Goal: Use online tool/utility: Utilize a website feature to perform a specific function

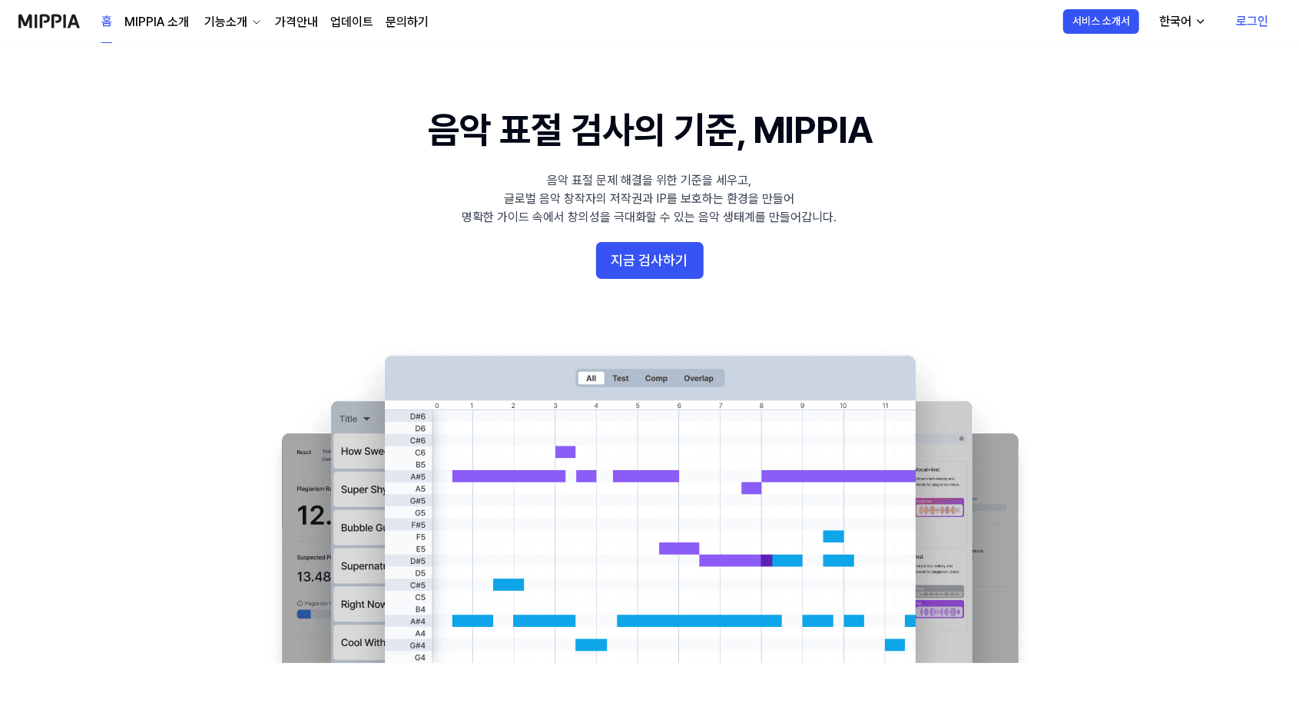
click at [1260, 14] on link "로그인" at bounding box center [1251, 21] width 57 height 43
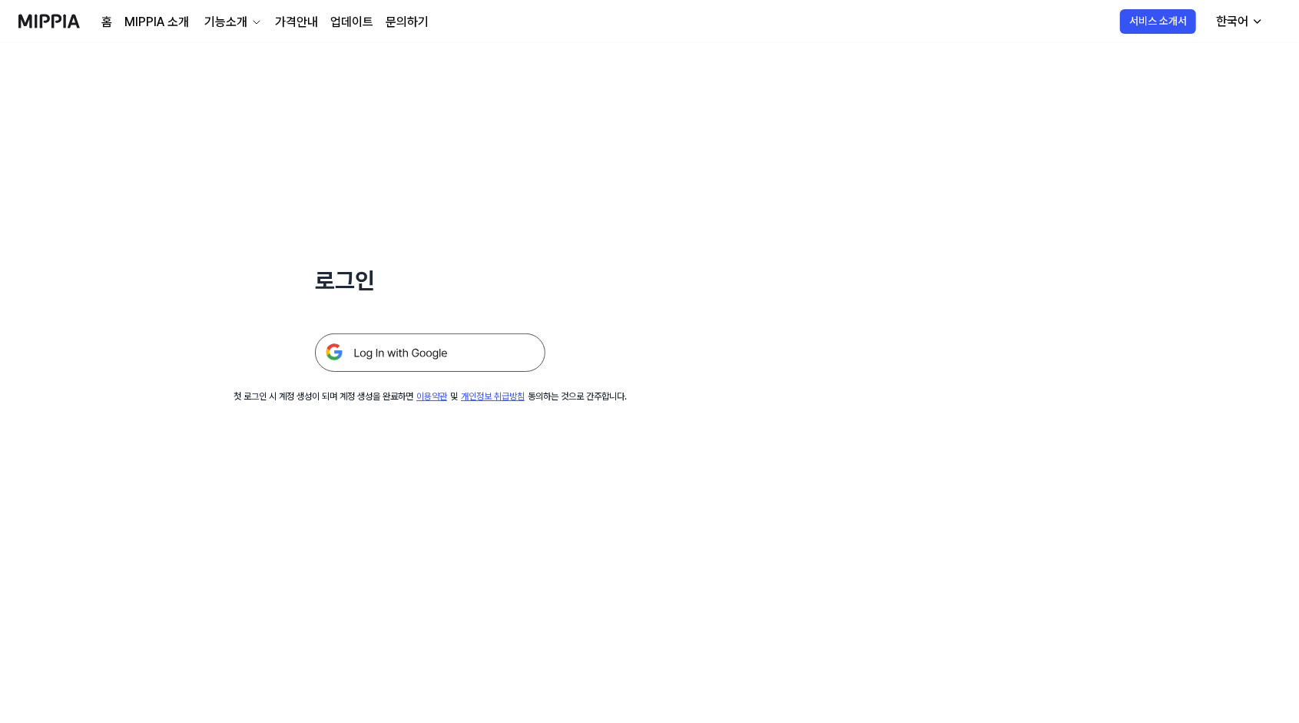
click at [393, 343] on img at bounding box center [430, 352] width 230 height 38
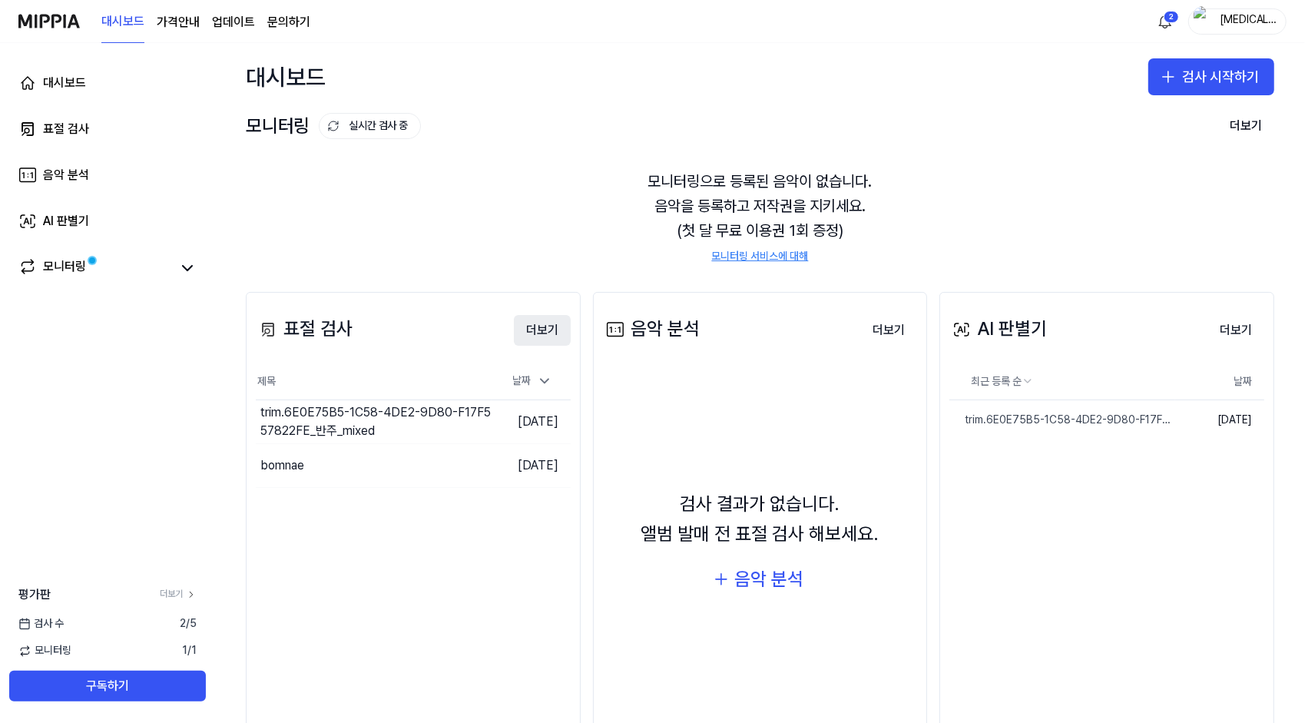
click at [548, 327] on button "더보기" at bounding box center [542, 330] width 57 height 31
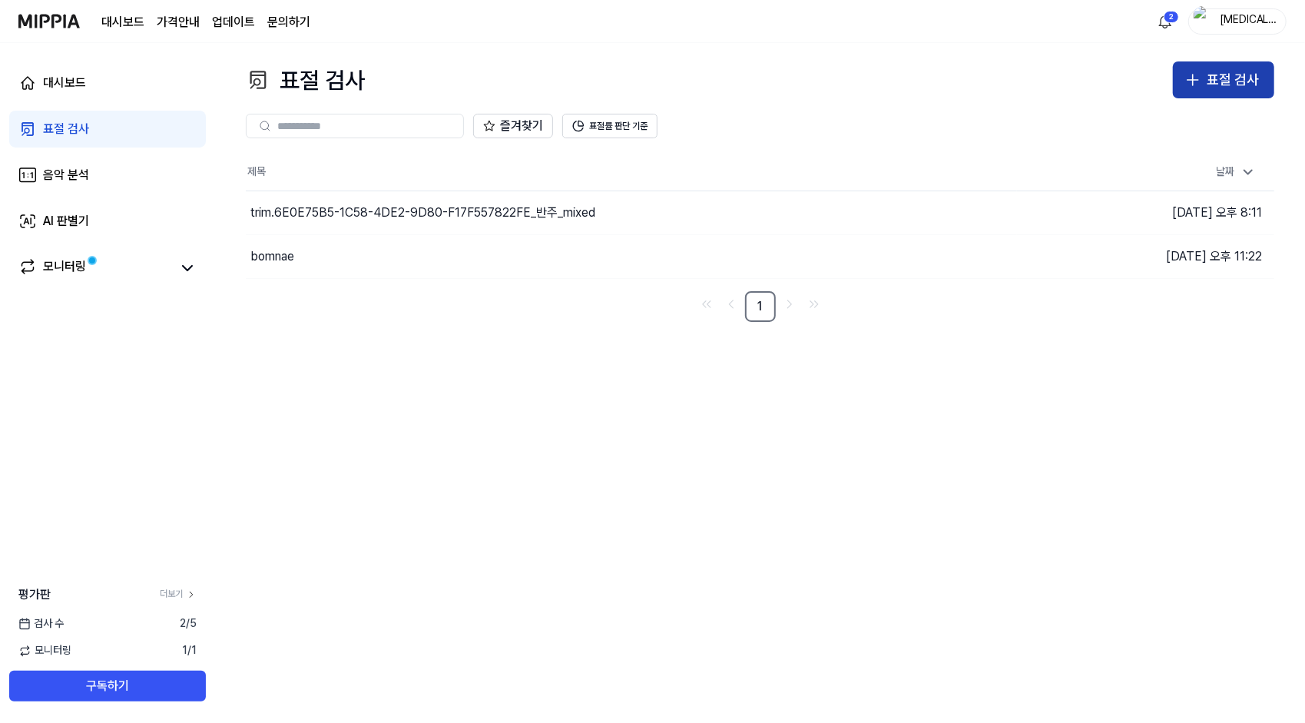
click at [1230, 74] on div "표절 검사" at bounding box center [1233, 80] width 52 height 22
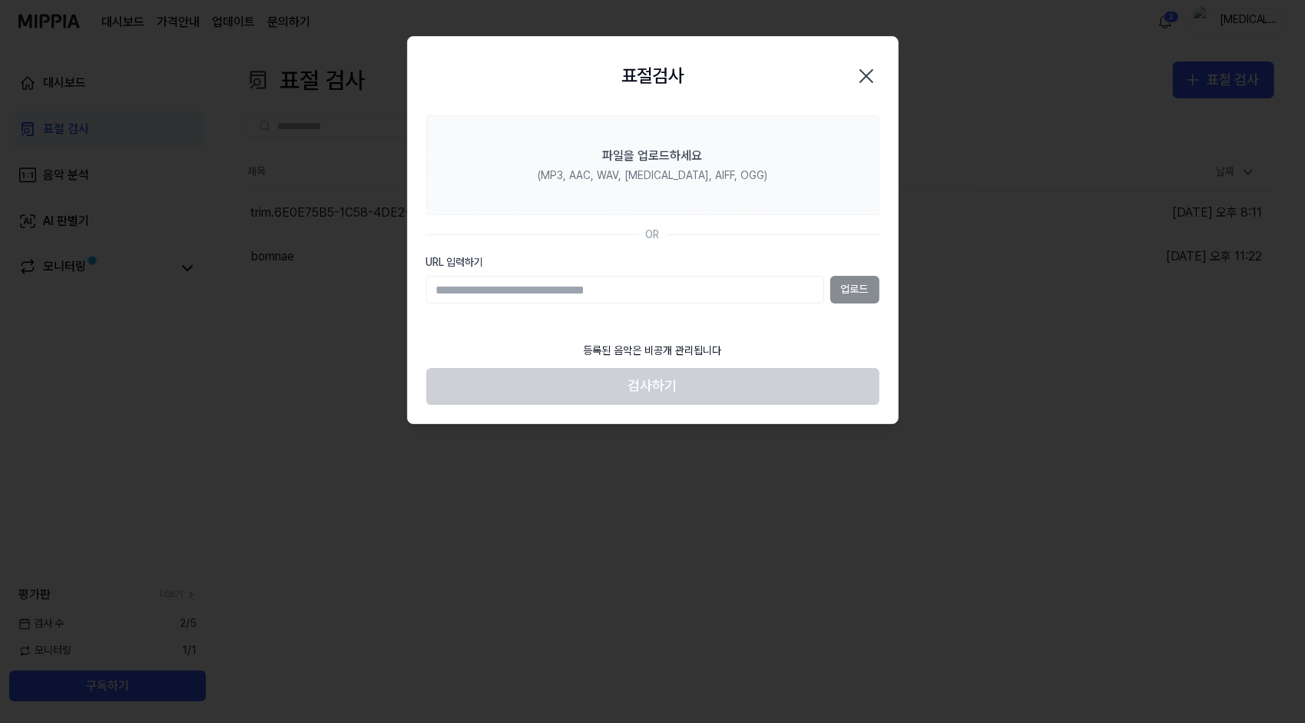
click at [862, 74] on icon "button" at bounding box center [866, 76] width 25 height 25
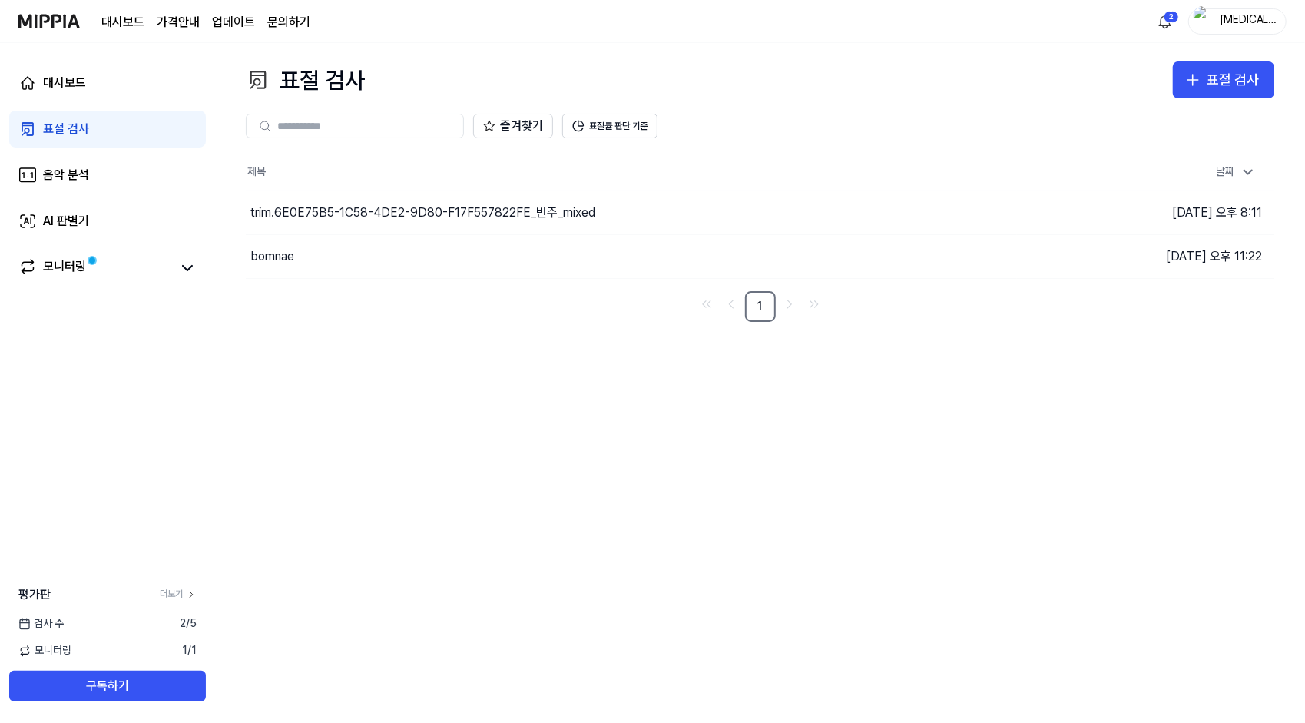
click at [382, 418] on div "표절 검사 표절 검사 표절 검사 음악 분석 AI 판별기 즐겨찾기 표절률 판단 기준 제목 날짜 trim.6E0E75B5-1C58-4DE2-9D8…" at bounding box center [760, 383] width 1090 height 680
click at [1243, 78] on div "표절 검사" at bounding box center [1233, 80] width 52 height 22
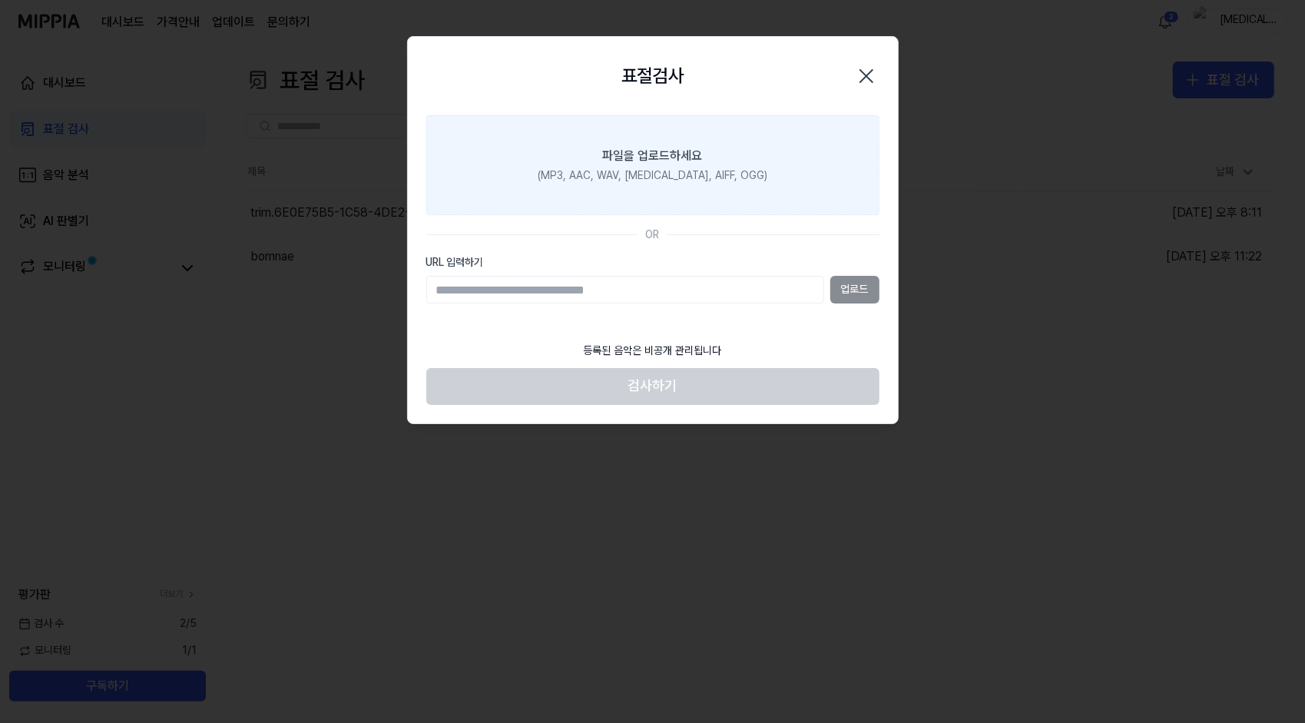
click at [684, 161] on div "파일을 업로드하세요" at bounding box center [653, 156] width 100 height 18
click at [0, 0] on input "파일을 업로드하세요 (MP3, AAC, WAV, FLAC, AIFF, OGG)" at bounding box center [0, 0] width 0 height 0
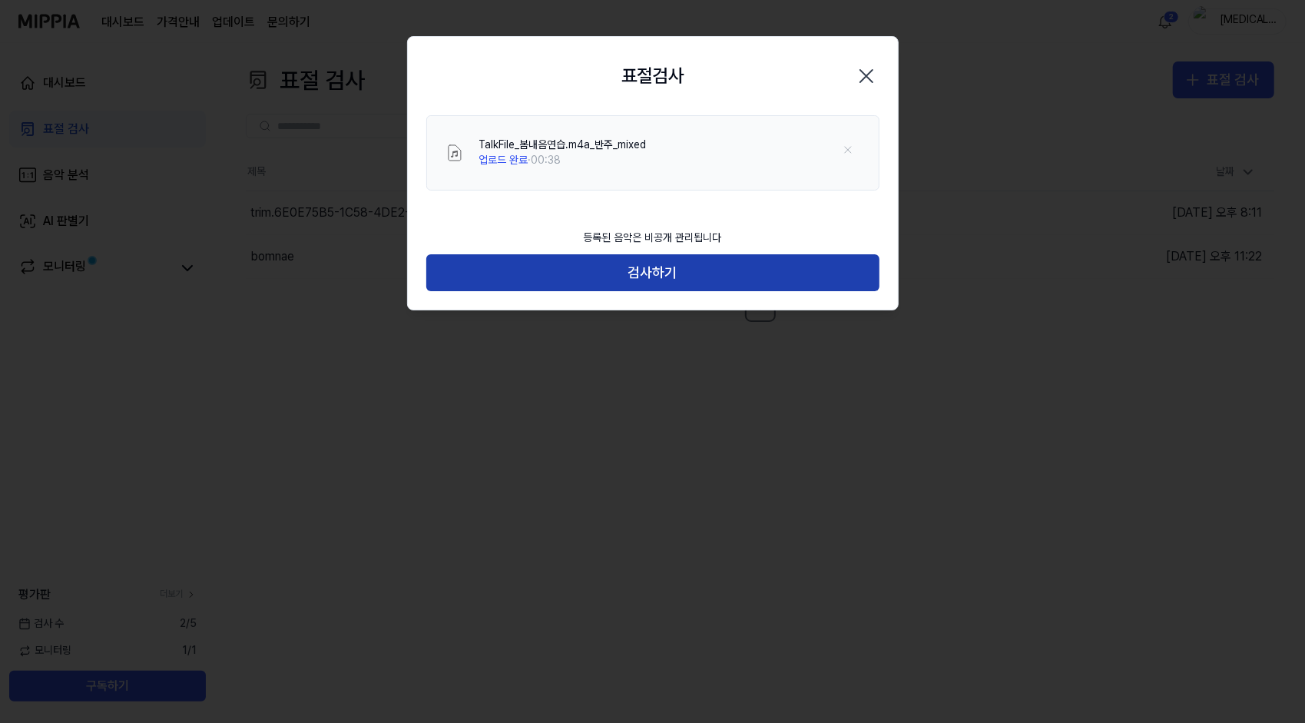
click at [653, 264] on button "검사하기" at bounding box center [652, 272] width 453 height 37
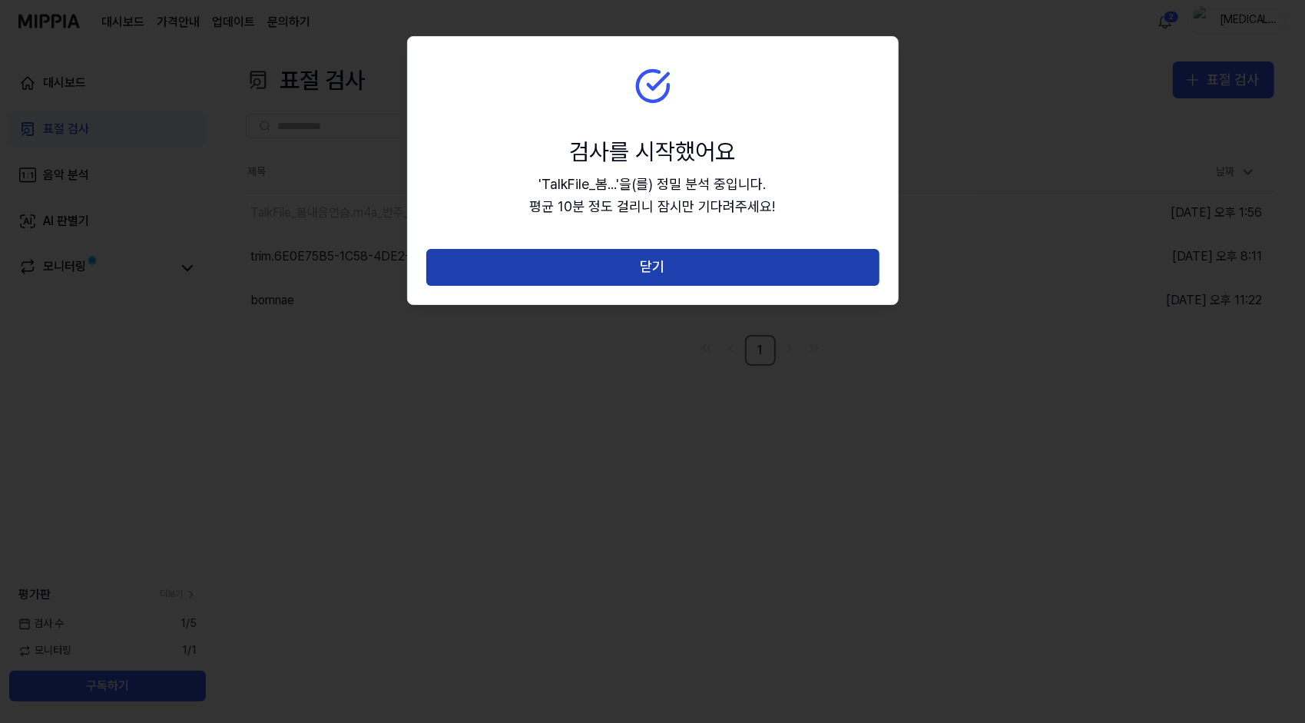
click at [648, 264] on button "닫기" at bounding box center [652, 267] width 453 height 37
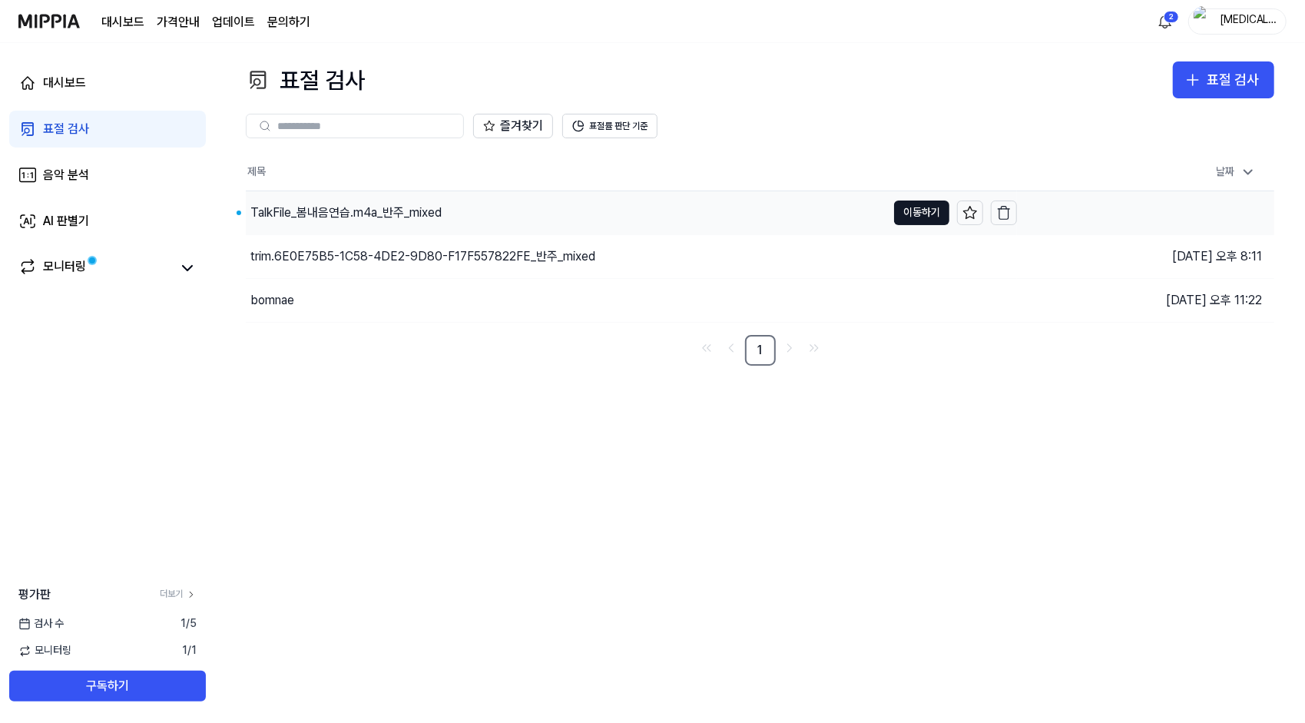
click at [362, 200] on div "TalkFile_봄내음연습.m4a_반주_mixed" at bounding box center [566, 212] width 640 height 43
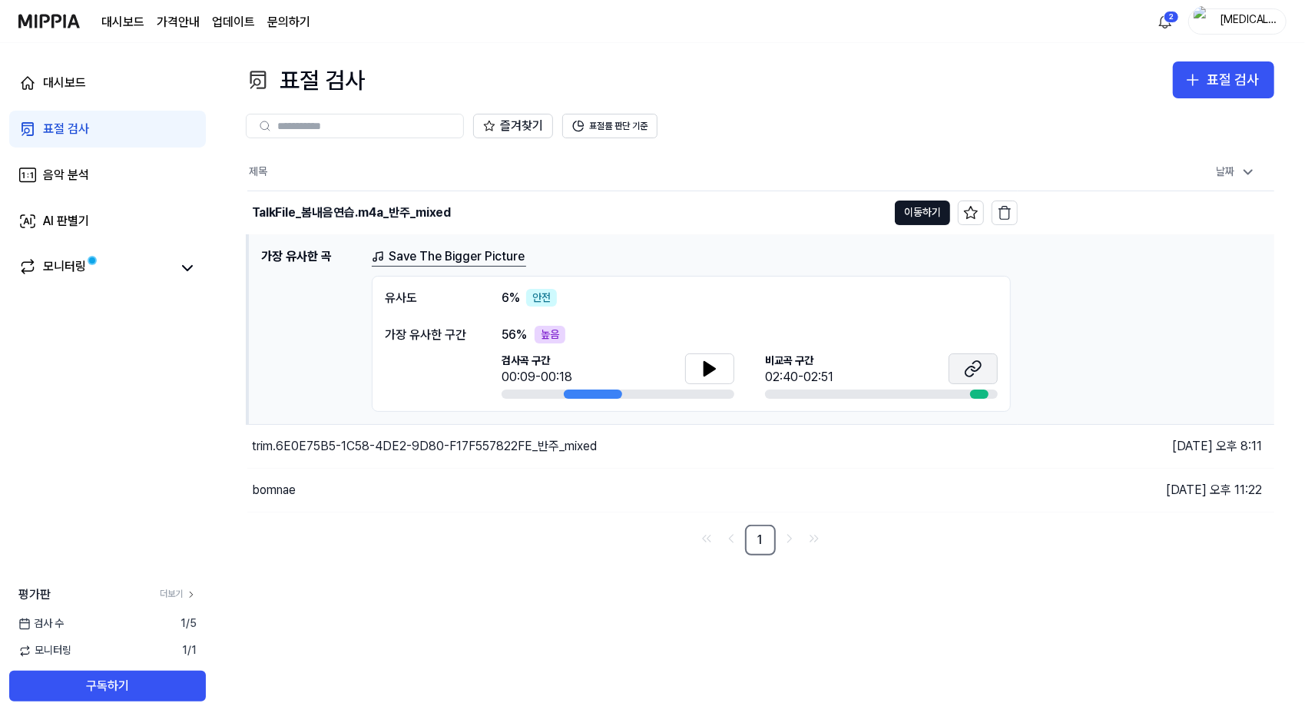
click at [988, 364] on button at bounding box center [972, 368] width 49 height 31
click at [753, 106] on div "즐겨찾기 표절률 판단 기준" at bounding box center [760, 125] width 1028 height 55
